Goal: Task Accomplishment & Management: Manage account settings

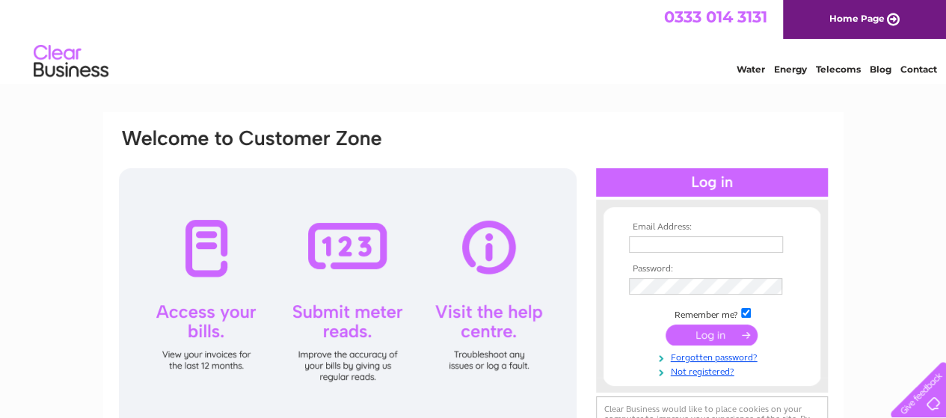
click at [643, 247] on input "text" at bounding box center [706, 244] width 154 height 16
type input "accounts@fudgekitchen.co.uk"
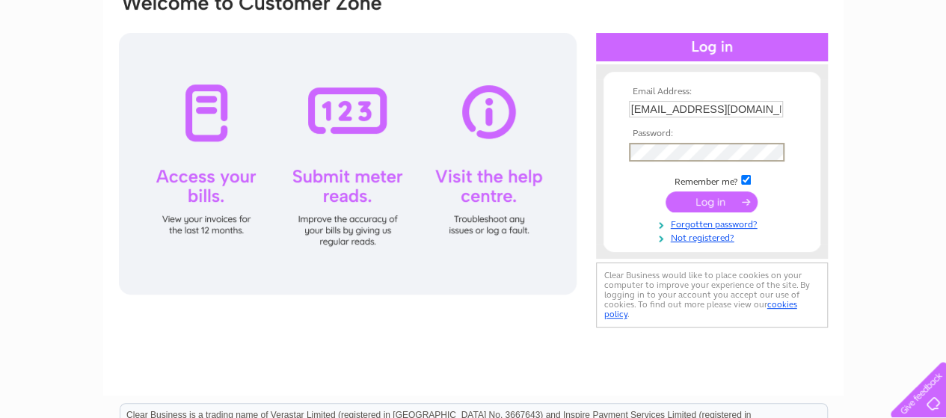
scroll to position [150, 0]
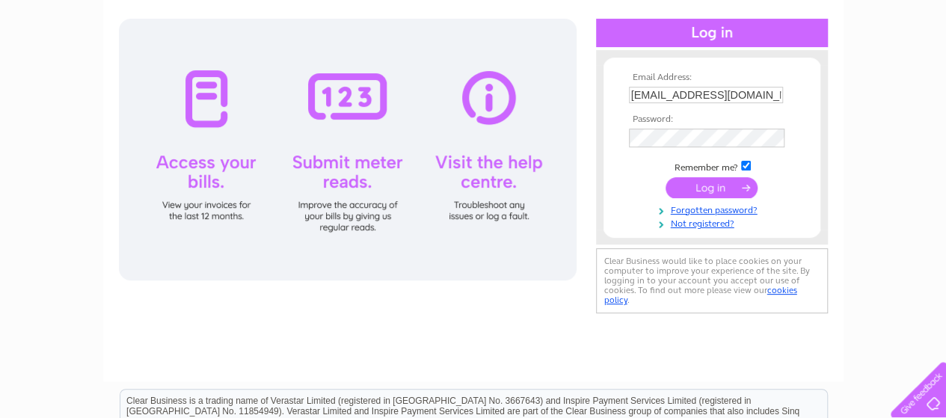
click at [697, 186] on input "submit" at bounding box center [712, 187] width 92 height 21
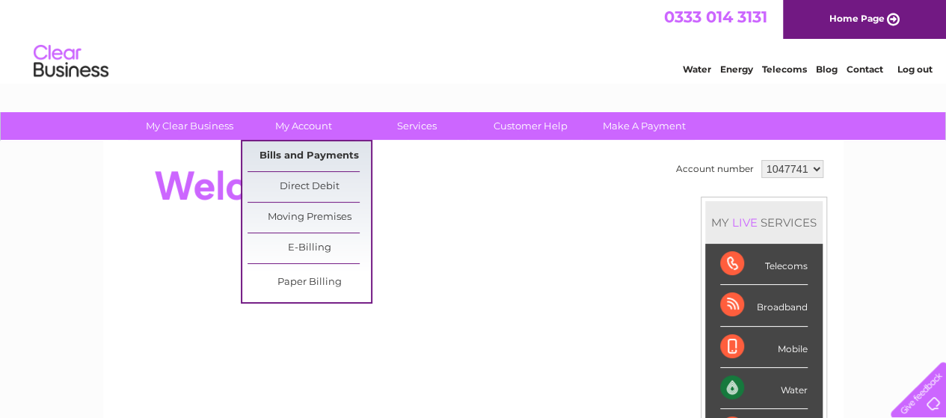
click at [303, 158] on link "Bills and Payments" at bounding box center [309, 156] width 123 height 30
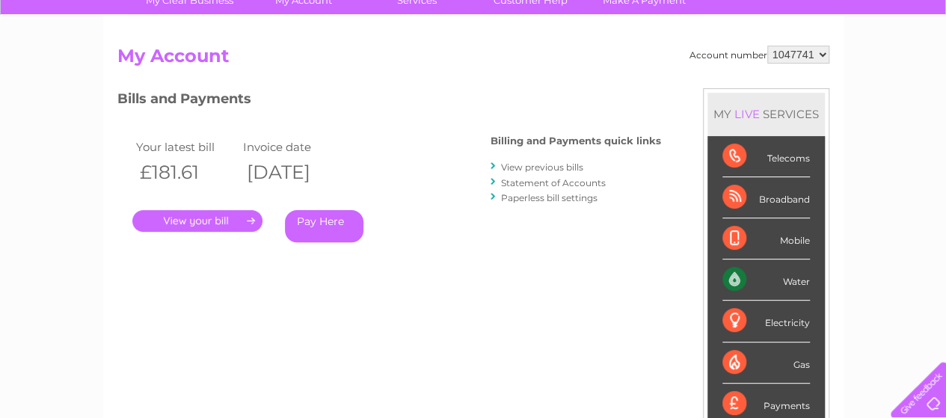
scroll to position [150, 0]
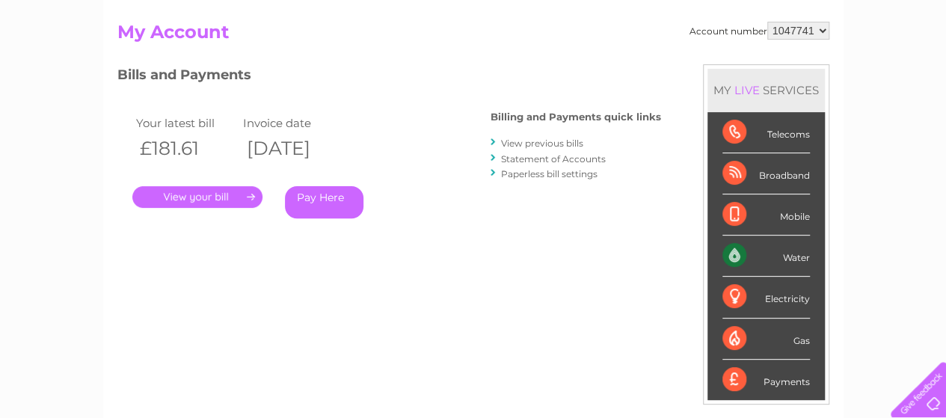
click at [166, 194] on link "." at bounding box center [197, 197] width 130 height 22
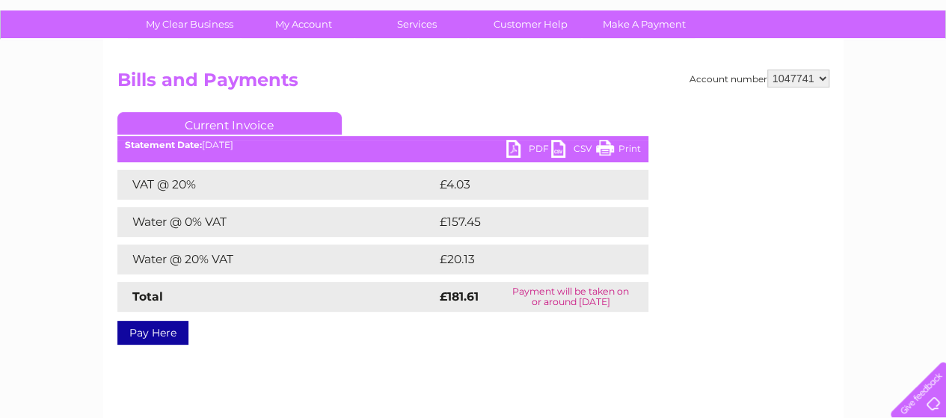
scroll to position [34, 0]
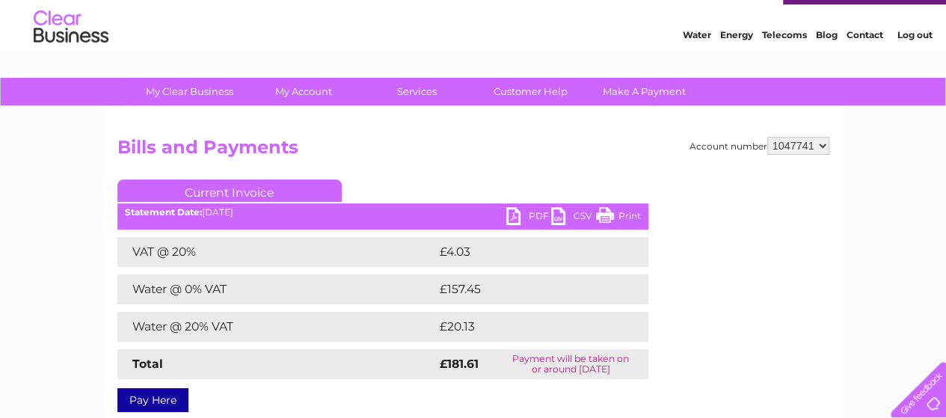
click at [530, 213] on link "PDF" at bounding box center [528, 218] width 45 height 22
click at [914, 37] on link "Log out" at bounding box center [914, 34] width 35 height 11
